Goal: Task Accomplishment & Management: Complete application form

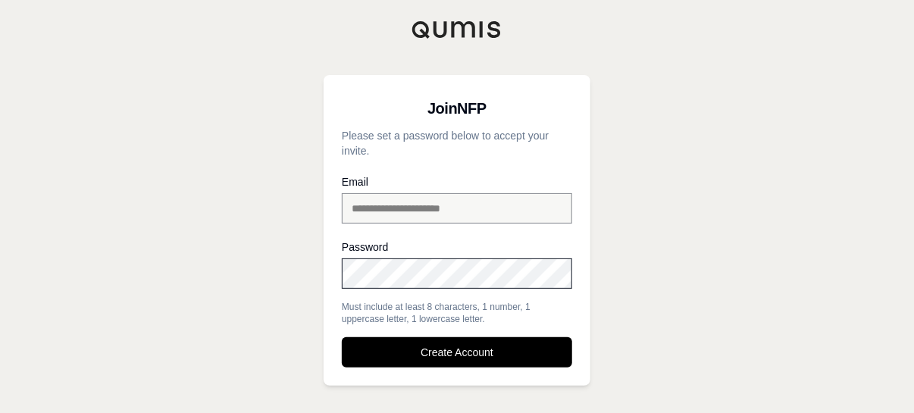
scroll to position [24, 0]
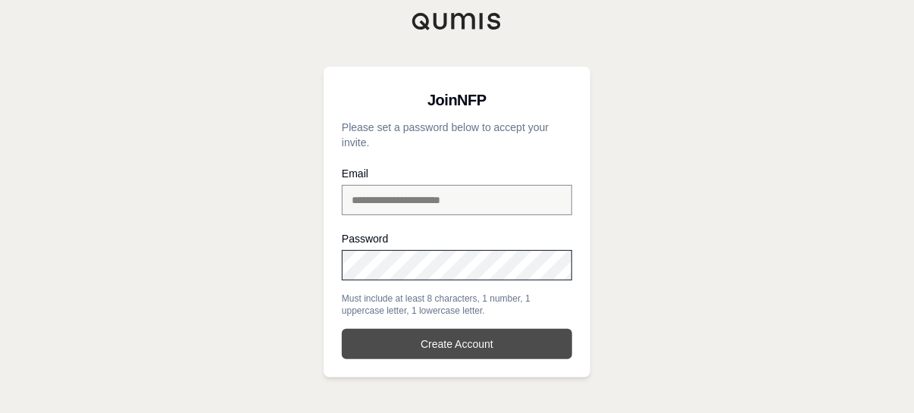
click at [395, 216] on button "Create Account" at bounding box center [457, 344] width 230 height 30
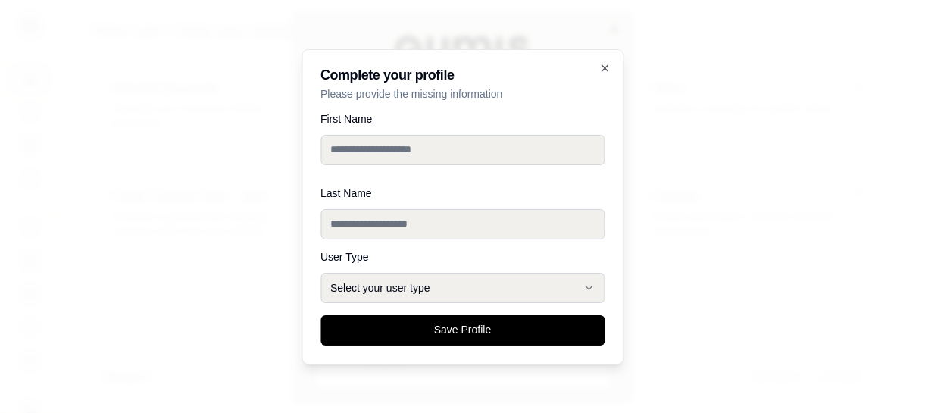
click at [473, 153] on input "First Name" at bounding box center [463, 150] width 284 height 30
type input "******"
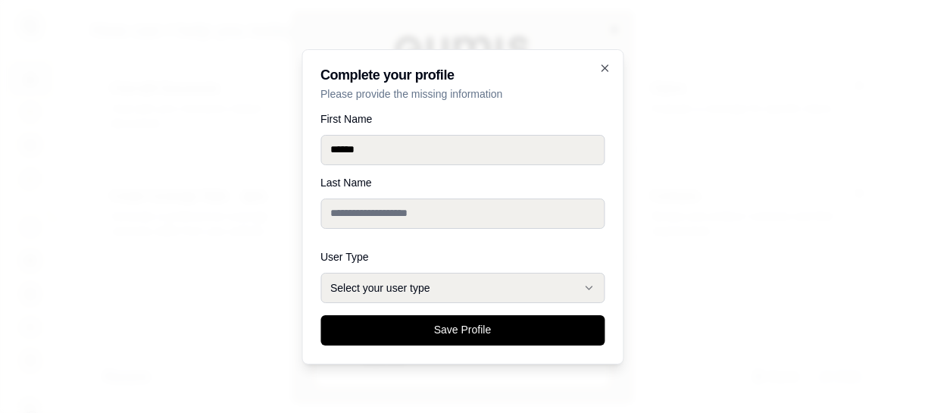
click at [411, 216] on input "Last Name" at bounding box center [463, 214] width 284 height 30
type input "********"
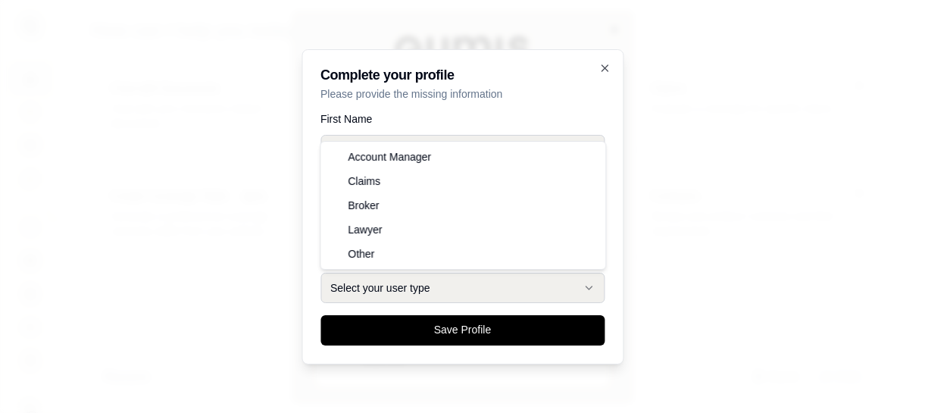
click at [477, 216] on button "Select your user type" at bounding box center [463, 288] width 284 height 30
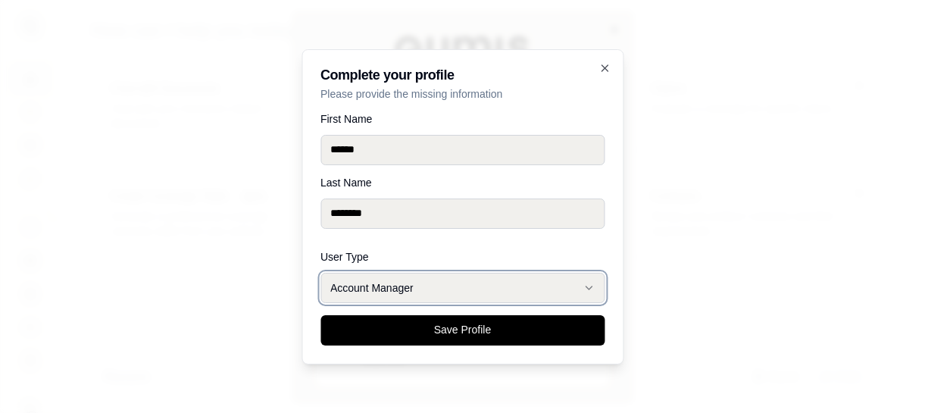
click at [509, 216] on icon "button" at bounding box center [589, 288] width 12 height 12
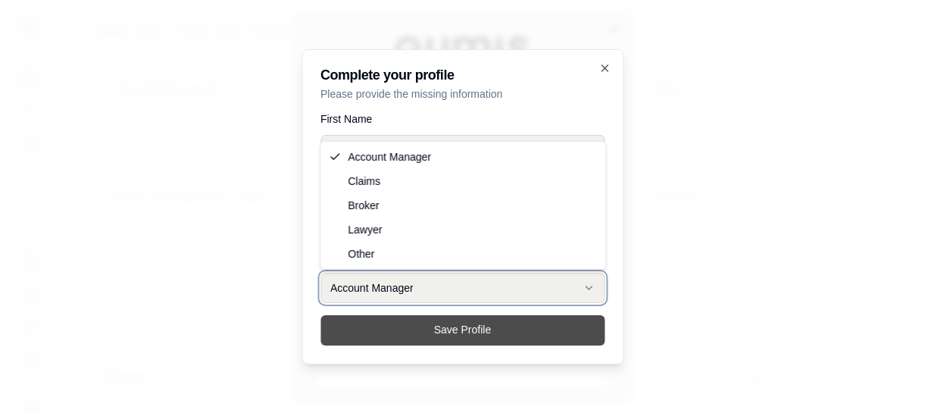
click at [509, 216] on button "Save Profile" at bounding box center [463, 330] width 284 height 30
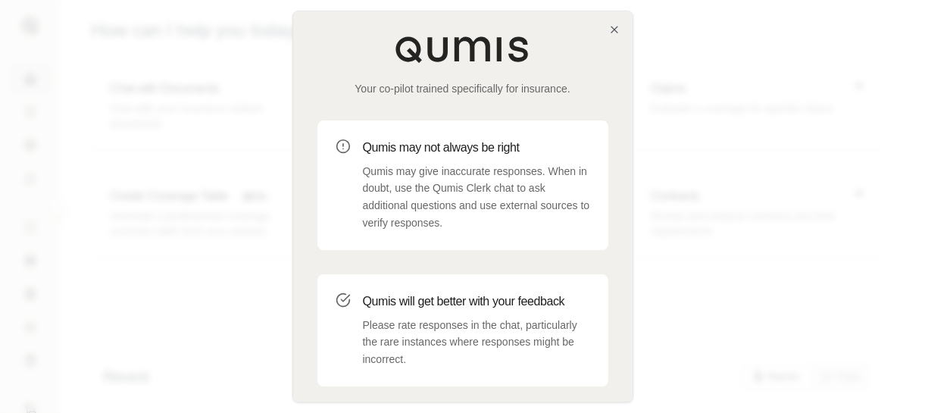
click at [446, 216] on p "Please rate responses in the chat, particularly the rare instances where respon…" at bounding box center [476, 343] width 227 height 52
click at [509, 33] on icon "button" at bounding box center [615, 29] width 12 height 12
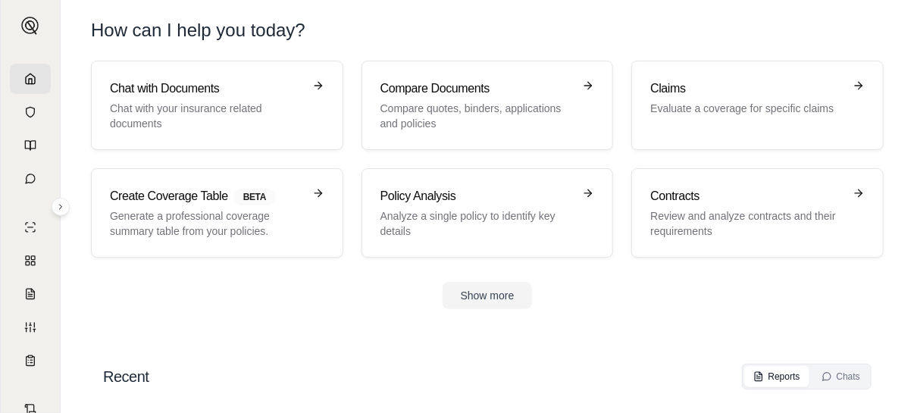
click at [505, 216] on section "Chat with Documents Chat with your insurance related documents Compare Document…" at bounding box center [487, 197] width 841 height 273
click at [505, 216] on button "Show more" at bounding box center [488, 295] width 90 height 27
